Goal: Task Accomplishment & Management: Manage account settings

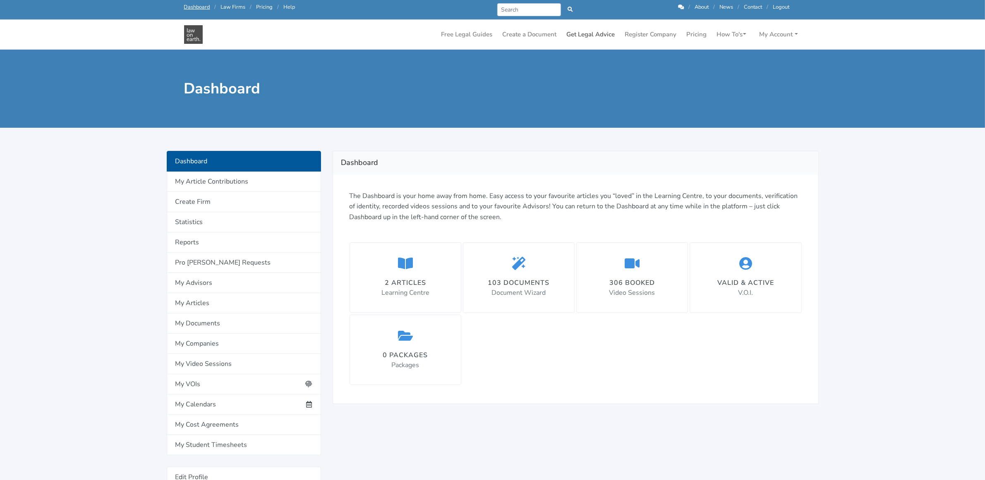
click at [583, 34] on link "Get Legal Advice" at bounding box center [590, 34] width 55 height 16
click at [781, 34] on link "My Account" at bounding box center [778, 34] width 45 height 16
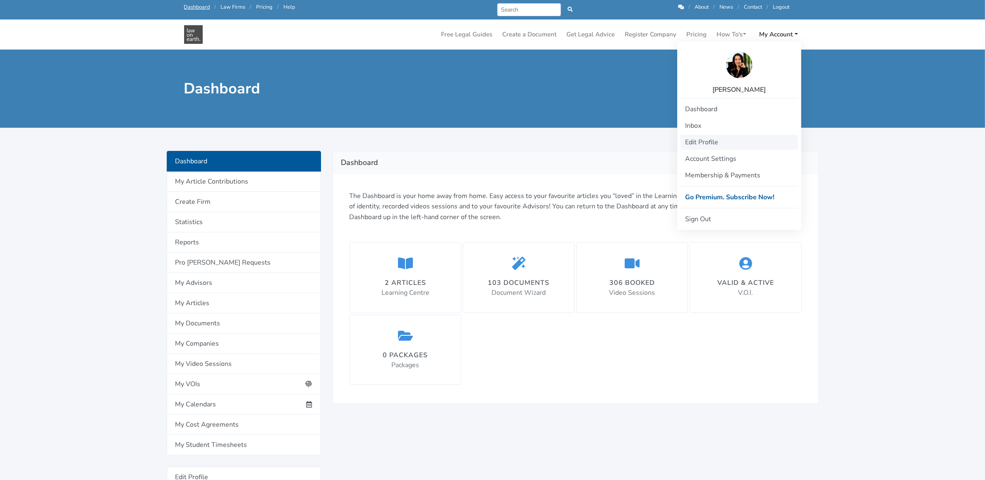
click at [703, 141] on link "Edit Profile" at bounding box center [738, 142] width 117 height 15
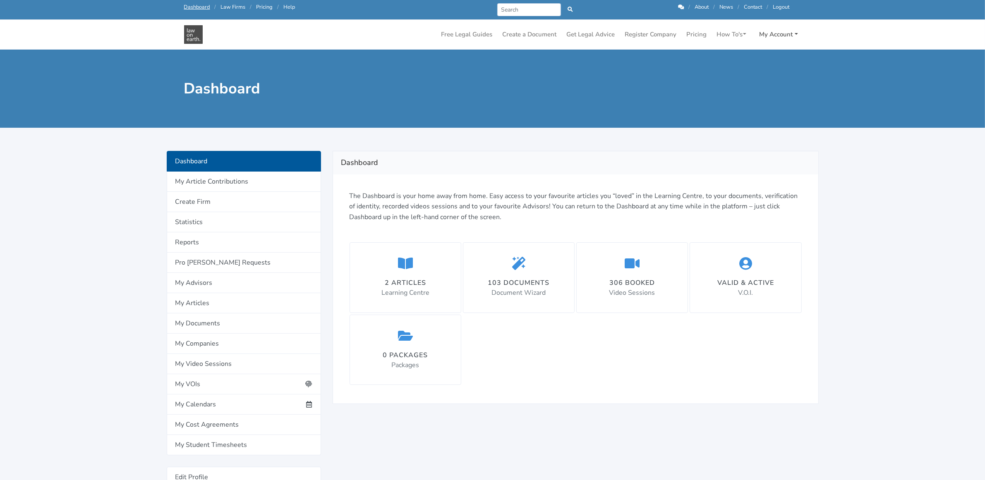
click at [782, 35] on link "My Account" at bounding box center [778, 34] width 45 height 16
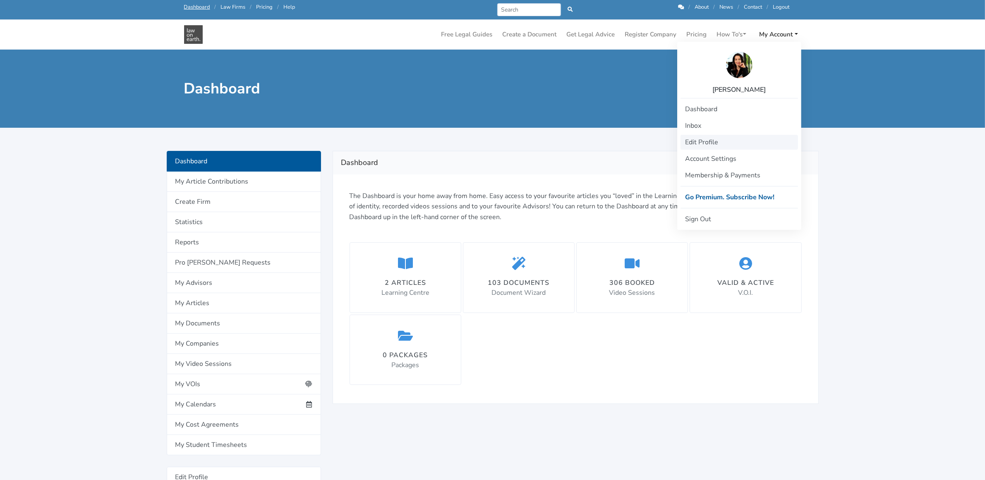
click at [710, 141] on link "Edit Profile" at bounding box center [738, 142] width 117 height 15
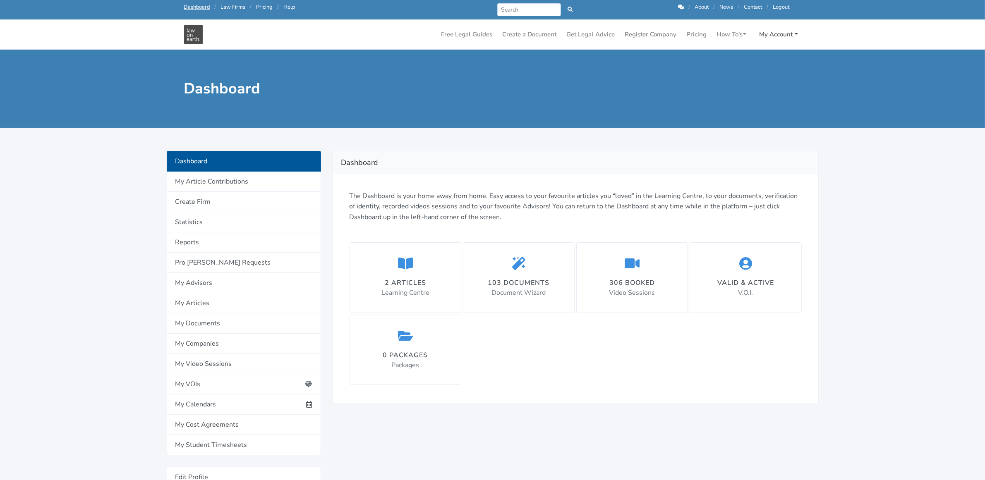
click at [780, 29] on link "My Account" at bounding box center [778, 34] width 45 height 16
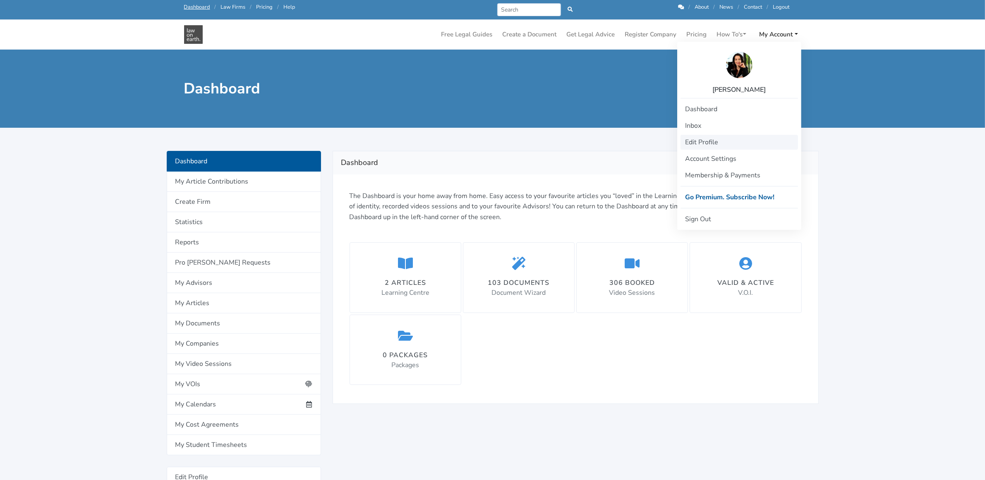
click at [703, 141] on link "Edit Profile" at bounding box center [738, 142] width 117 height 15
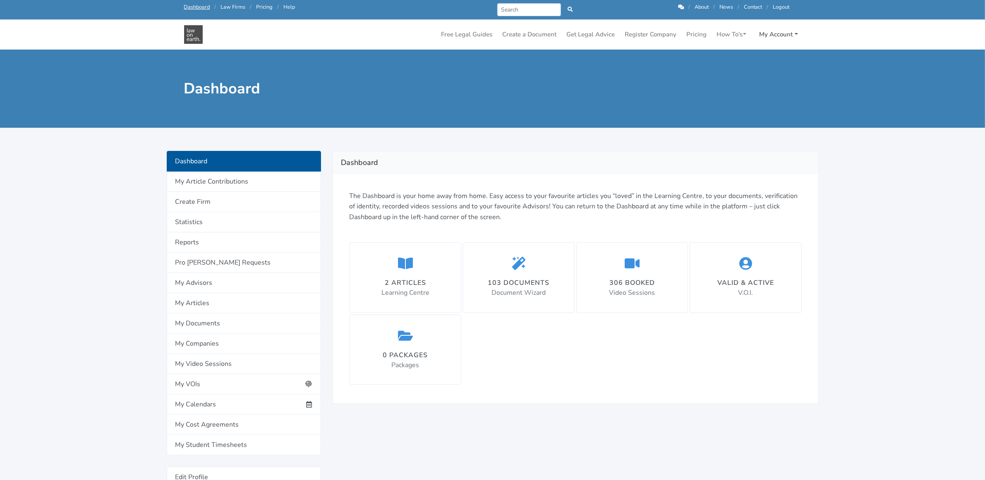
click at [776, 36] on link "My Account" at bounding box center [778, 34] width 45 height 16
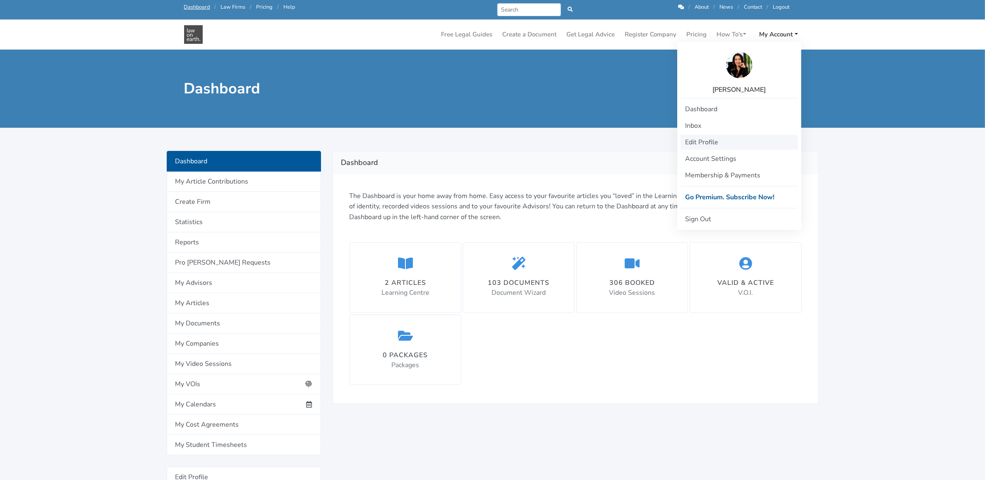
click at [702, 143] on link "Edit Profile" at bounding box center [738, 142] width 117 height 15
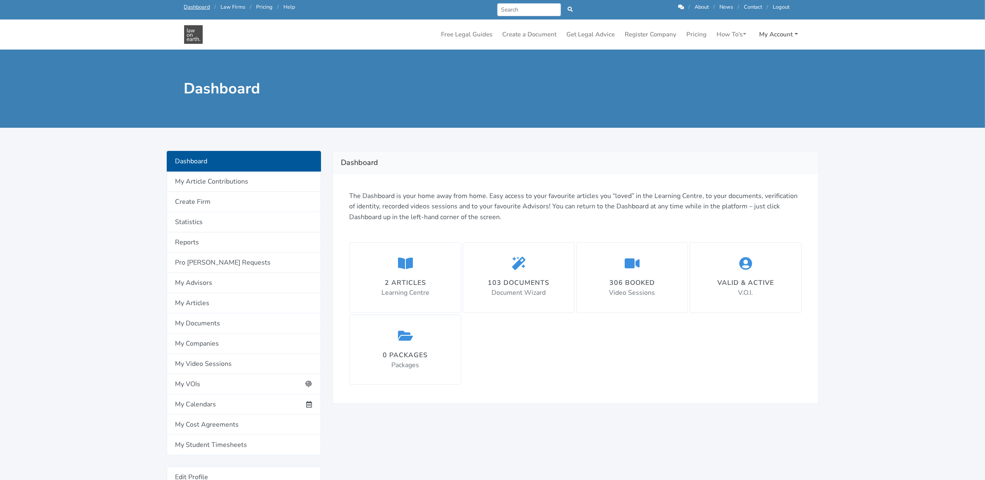
click at [781, 32] on link "My Account" at bounding box center [778, 34] width 45 height 16
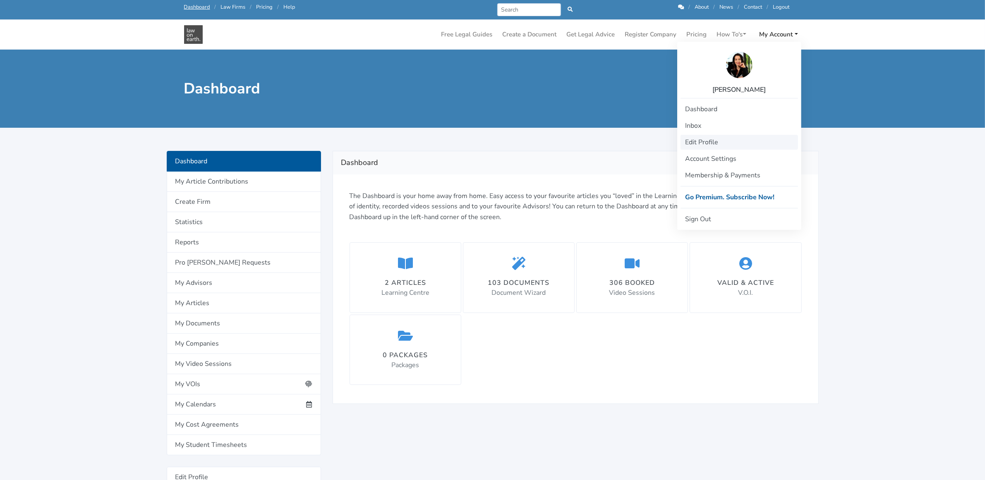
click at [693, 150] on link "Edit Profile" at bounding box center [738, 142] width 117 height 15
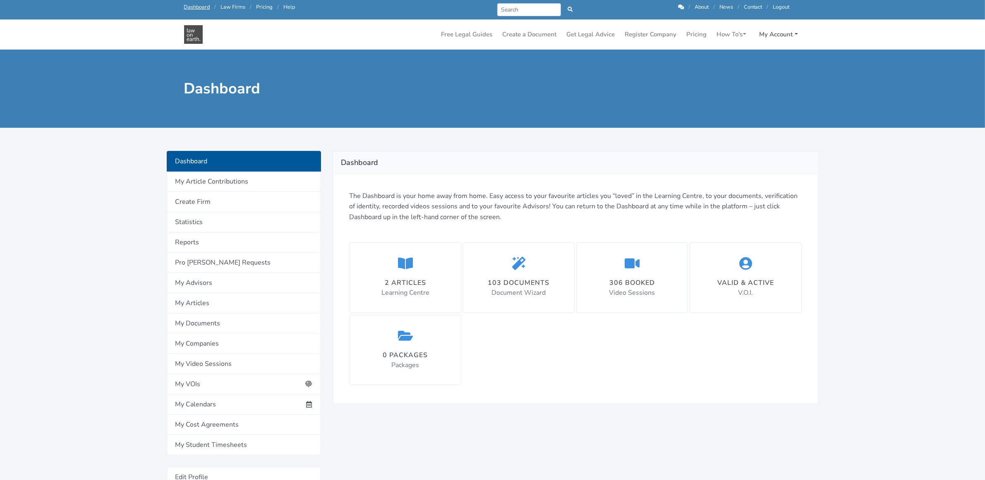
click at [780, 34] on link "My Account" at bounding box center [778, 34] width 45 height 16
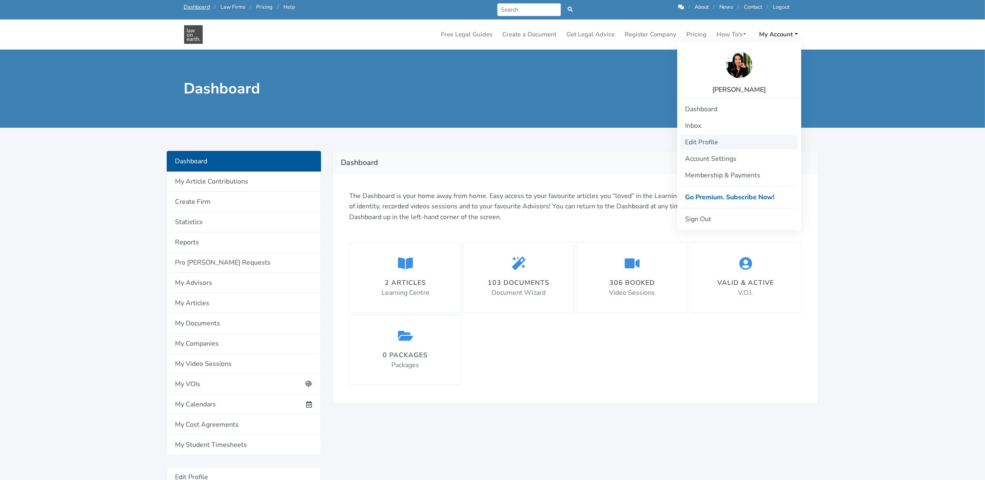
click at [698, 141] on link "Edit Profile" at bounding box center [738, 142] width 117 height 15
